Goal: Transaction & Acquisition: Purchase product/service

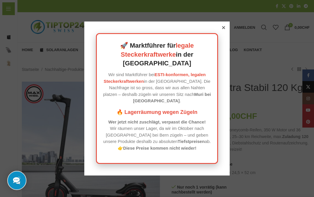
click at [225, 30] on div at bounding box center [223, 27] width 5 height 5
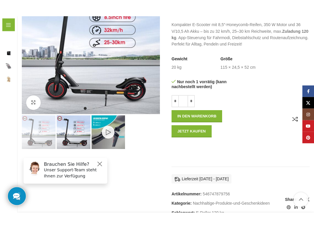
scroll to position [66, 0]
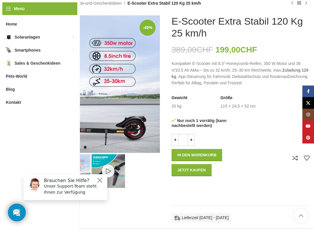
click at [188, 136] on input "*" at bounding box center [190, 140] width 7 height 12
click at [187, 140] on input "*" at bounding box center [183, 140] width 9 height 12
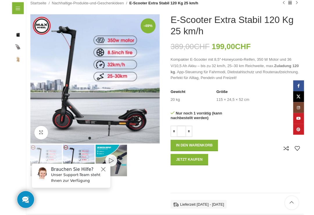
scroll to position [66, 0]
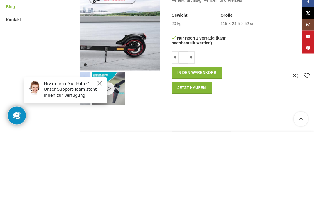
type input "*"
click at [258, 119] on div "Zum Vergleich hinzufügen Zur Wunschliste hinzufügen" at bounding box center [276, 159] width 66 height 80
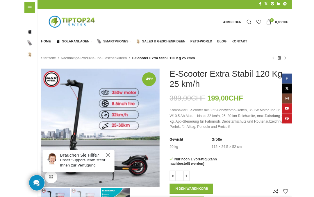
scroll to position [0, 0]
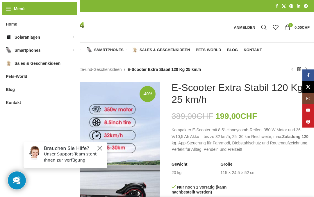
click at [105, 146] on div "Brauchen Sie Hilfe? Unser Support-Team steht Ihnen zur Verfügung" at bounding box center [66, 155] width 84 height 26
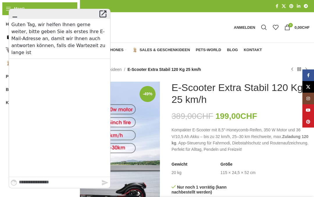
click at [146, 52] on link "Sales & Geschenkideen" at bounding box center [161, 50] width 58 height 12
click at [148, 38] on div at bounding box center [163, 27] width 133 height 30
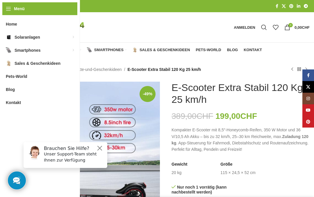
click at [97, 155] on p "Unser Support-Team steht Ihnen zur Verfügung" at bounding box center [74, 157] width 60 height 12
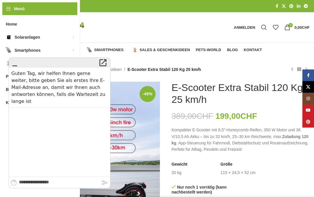
click at [114, 42] on div at bounding box center [163, 27] width 133 height 30
click at [101, 59] on icon "" at bounding box center [102, 63] width 9 height 8
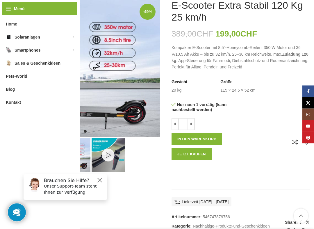
scroll to position [82, 0]
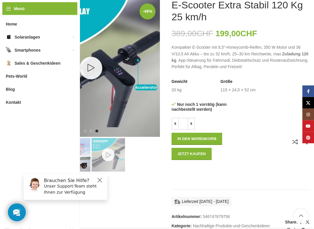
click at [107, 153] on div "3 / 3" at bounding box center [108, 156] width 35 height 34
click at [93, 69] on link "3 / 3" at bounding box center [90, 68] width 23 height 23
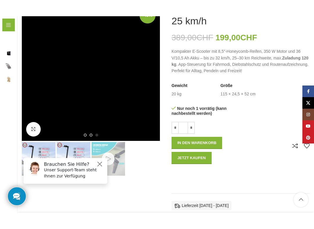
scroll to position [121, 0]
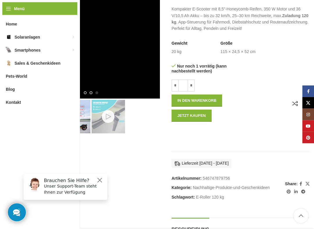
click at [49, 107] on img "1 / 3" at bounding box center [39, 117] width 34 height 34
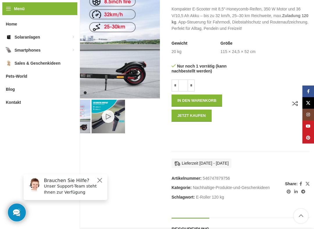
click at [79, 112] on img "2 / 3" at bounding box center [74, 117] width 34 height 34
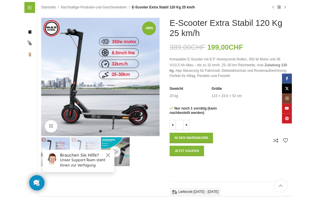
scroll to position [77, 0]
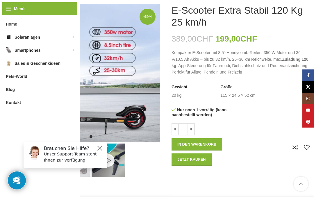
click at [1, 114] on div "Menü Home Solaranlagen Balkonkraftwerke für die Schweiz Balkonkraftwerke mit Ba…" at bounding box center [40, 98] width 80 height 197
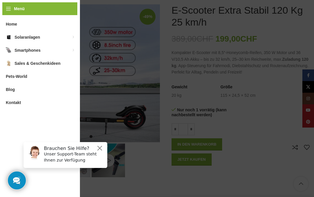
click at [98, 137] on div at bounding box center [90, 136] width 129 height 3
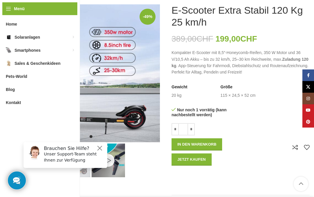
click at [100, 147] on button "Close" at bounding box center [99, 148] width 7 height 7
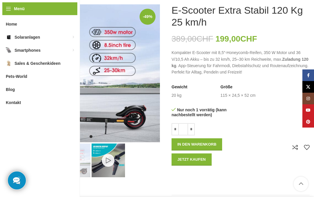
click at [18, 177] on lhc-260-status-widget at bounding box center [17, 180] width 28 height 28
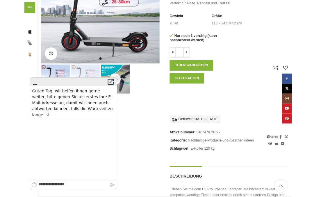
scroll to position [145, 0]
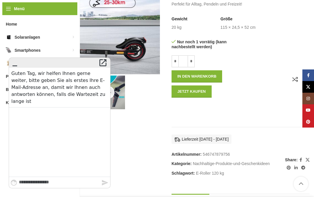
click at [17, 64] on icon "" at bounding box center [14, 63] width 9 height 8
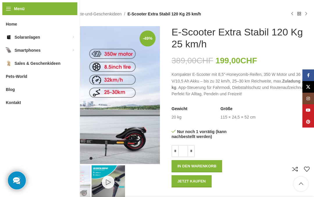
scroll to position [56, 0]
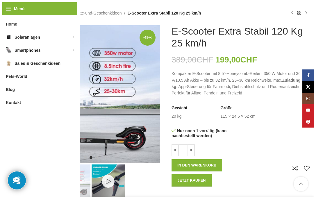
click at [155, 91] on div "Next slide" at bounding box center [161, 94] width 15 height 15
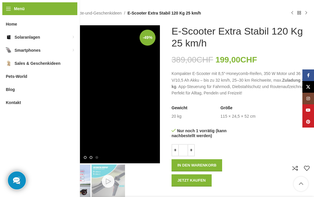
click at [154, 89] on div "Next slide" at bounding box center [161, 94] width 15 height 15
click at [154, 94] on div "Next slide" at bounding box center [161, 94] width 15 height 15
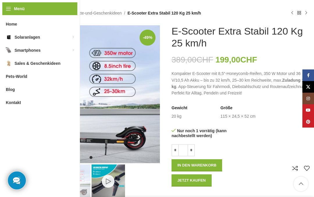
click at [143, 155] on img "2 / 3" at bounding box center [91, 94] width 138 height 138
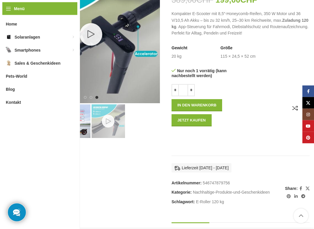
scroll to position [117, 0]
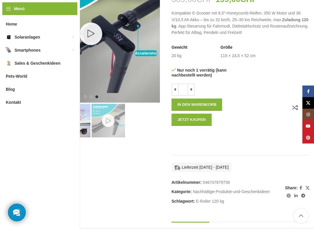
click at [195, 120] on button "Jetzt kaufen" at bounding box center [191, 120] width 40 height 12
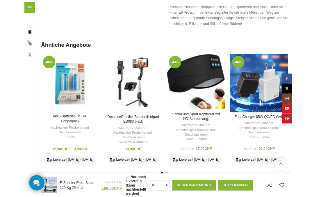
scroll to position [726, 0]
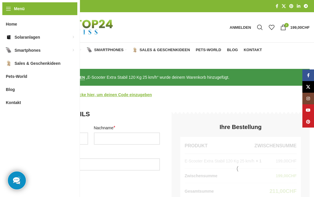
select select "**"
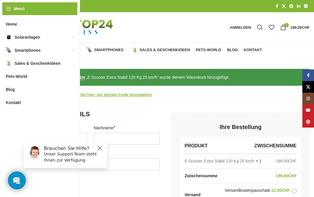
click at [97, 149] on button "Close" at bounding box center [99, 148] width 7 height 7
